Goal: Navigation & Orientation: Find specific page/section

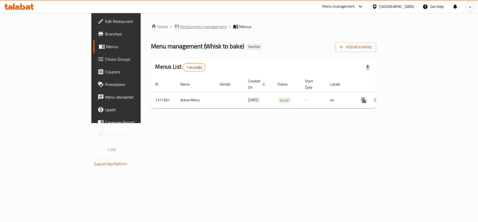
click at [180, 29] on span "Restaurants management" at bounding box center [203, 26] width 47 height 6
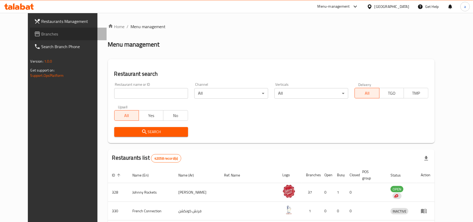
click at [41, 32] on span "Branches" at bounding box center [71, 34] width 61 height 6
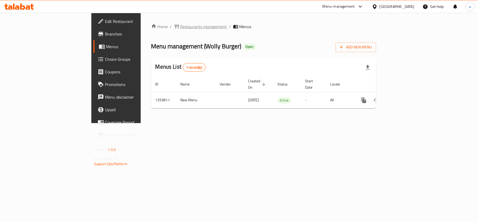
click at [180, 24] on span "Restaurants management" at bounding box center [203, 26] width 47 height 6
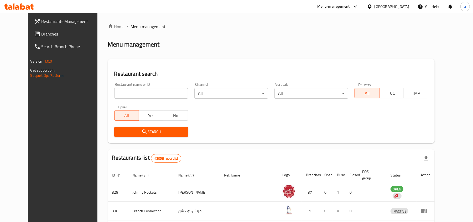
click at [30, 38] on link "Branches" at bounding box center [68, 34] width 77 height 13
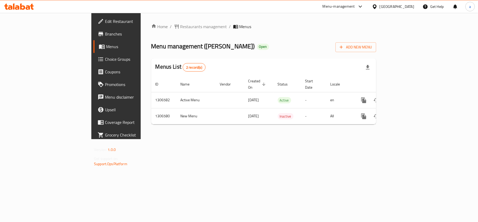
click at [267, 139] on div "Home / Restaurants management / Menus Menu management ( Teyyar Cake ) Open Add …" at bounding box center [264, 76] width 246 height 126
click at [105, 58] on span "Choice Groups" at bounding box center [136, 59] width 62 height 6
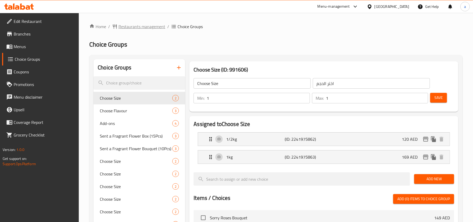
click at [146, 27] on span "Restaurants management" at bounding box center [141, 26] width 47 height 6
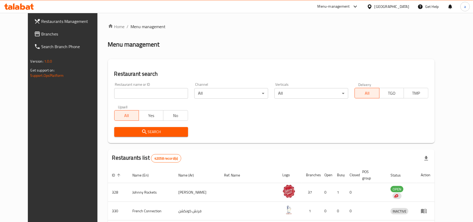
click at [41, 37] on span "Branches" at bounding box center [71, 34] width 61 height 6
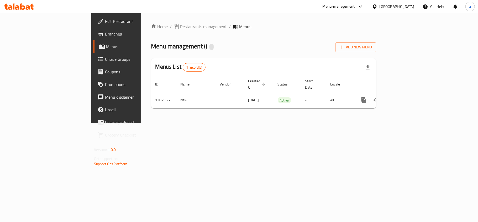
click at [216, 56] on div "Home / Restaurants management / Menus Menu management ( ) Add New Menu Menus Li…" at bounding box center [263, 67] width 225 height 89
